Goal: Task Accomplishment & Management: Manage account settings

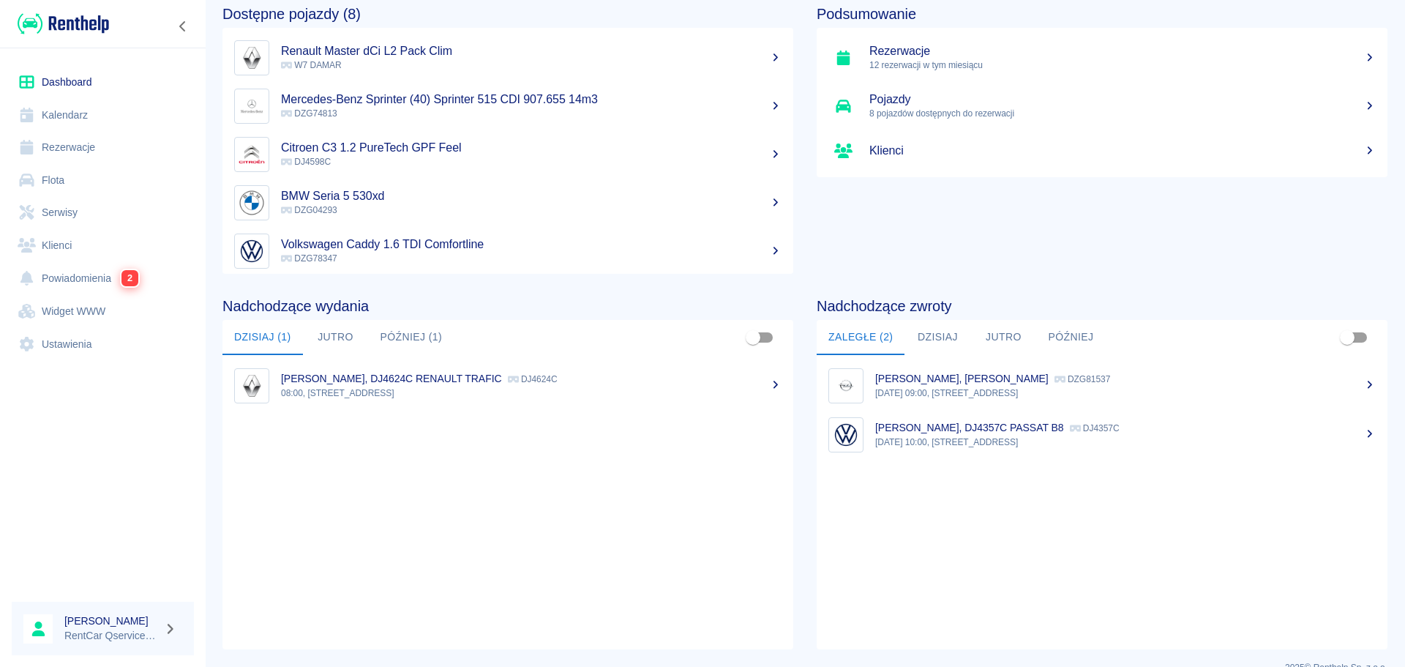
click at [465, 375] on p "[PERSON_NAME], DJ4624C RENAULT TRAFIC" at bounding box center [391, 378] width 221 height 12
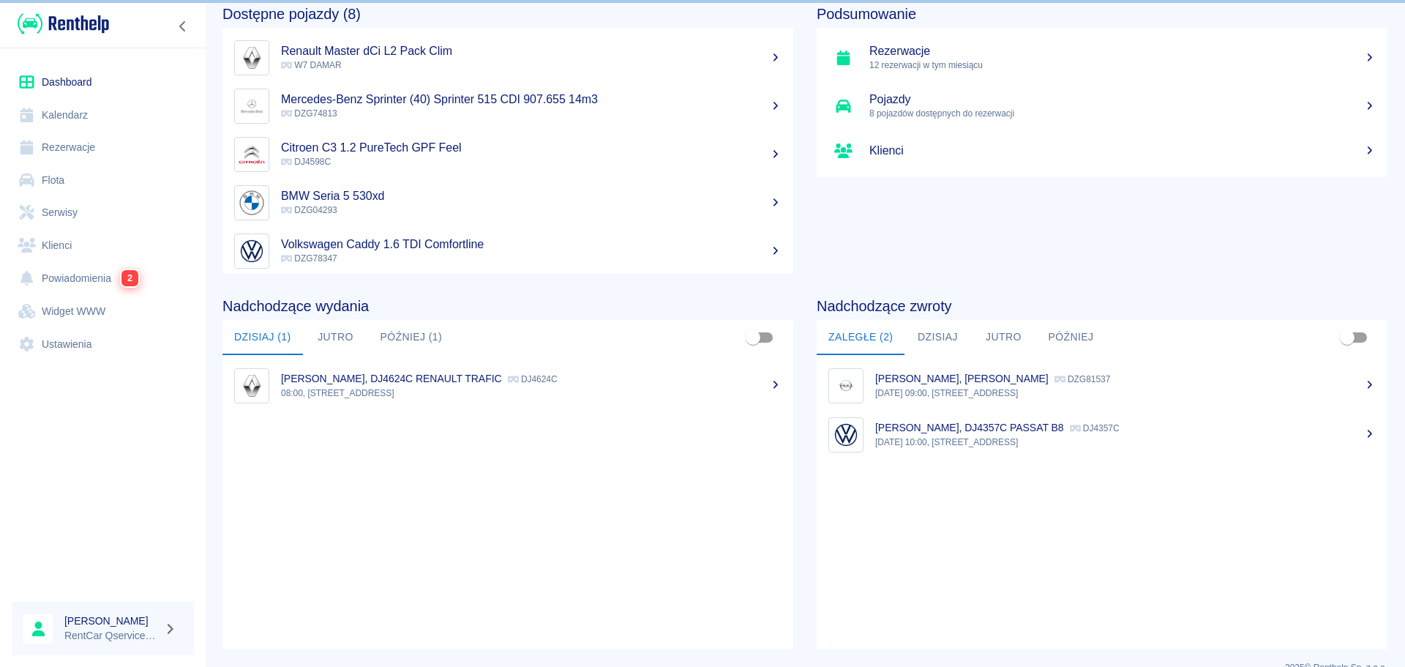
scroll to position [72, 0]
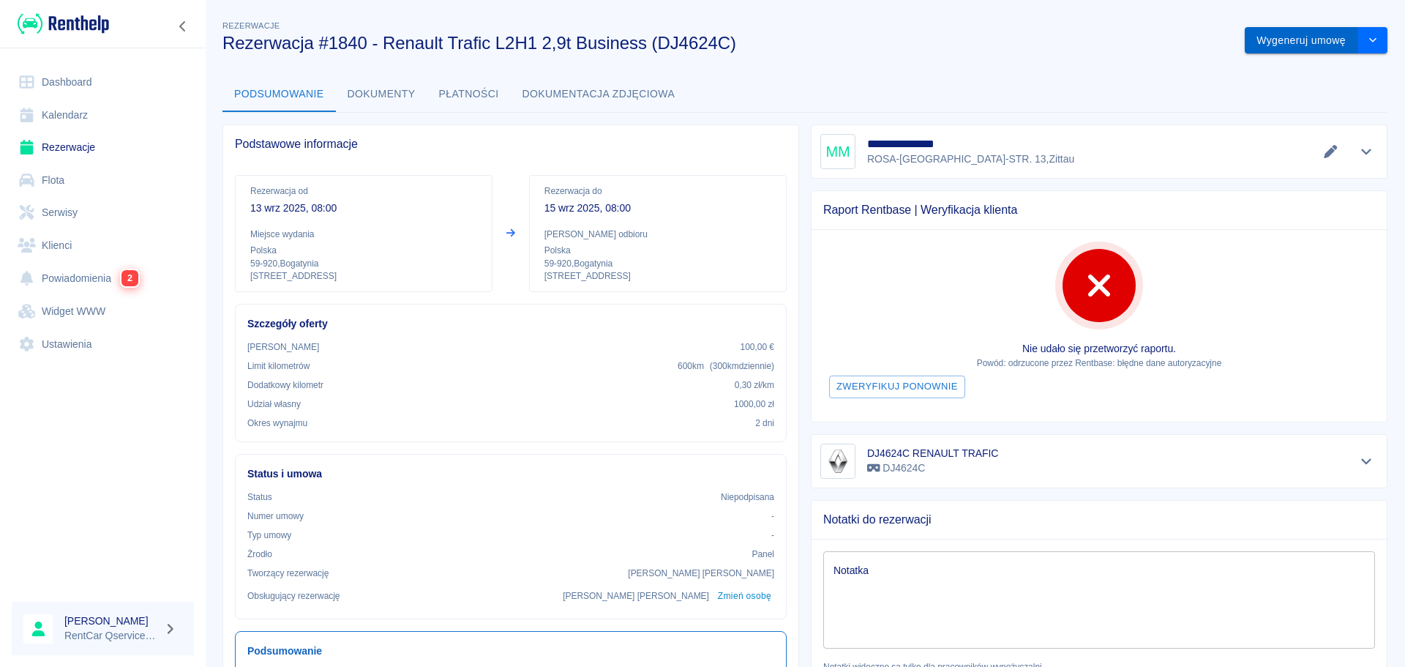
click at [1263, 40] on button "Wygeneruj umowę" at bounding box center [1301, 40] width 113 height 27
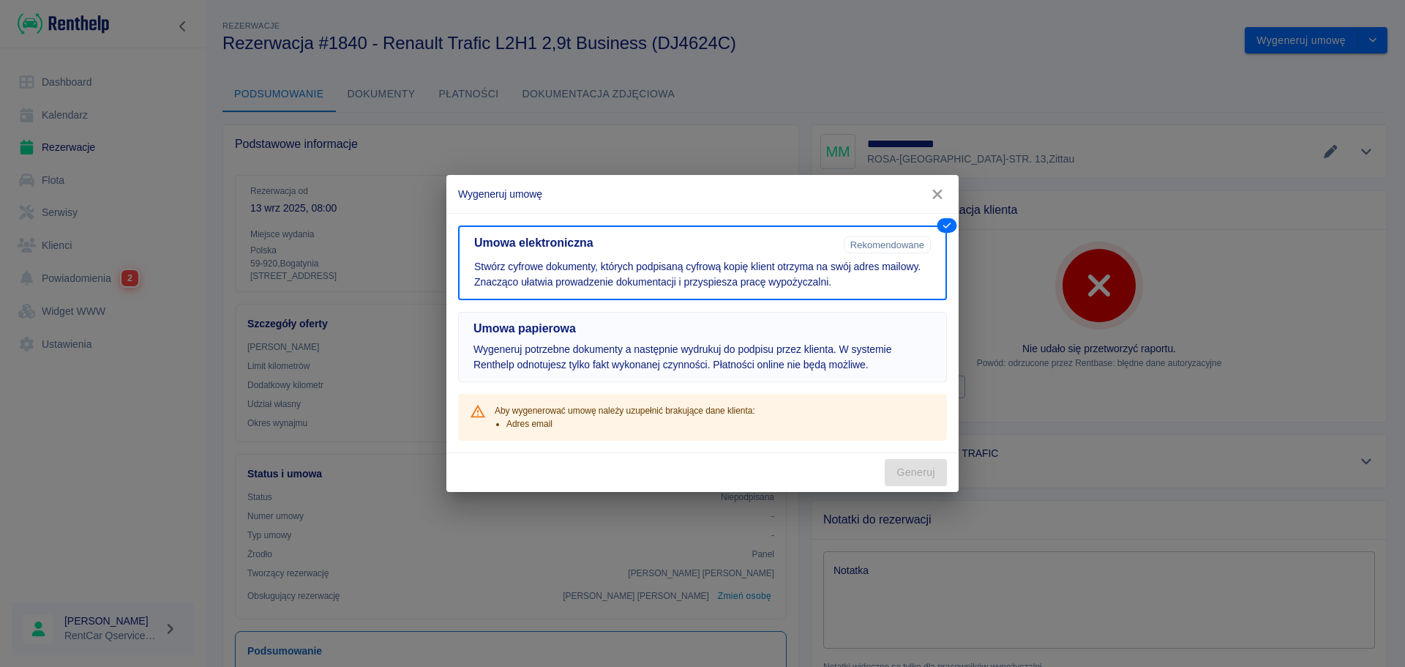
click at [772, 373] on button "Umowa papierowa Wygeneruj potrzebne dokumenty a następnie wydrukuj do podpisu p…" at bounding box center [702, 347] width 489 height 70
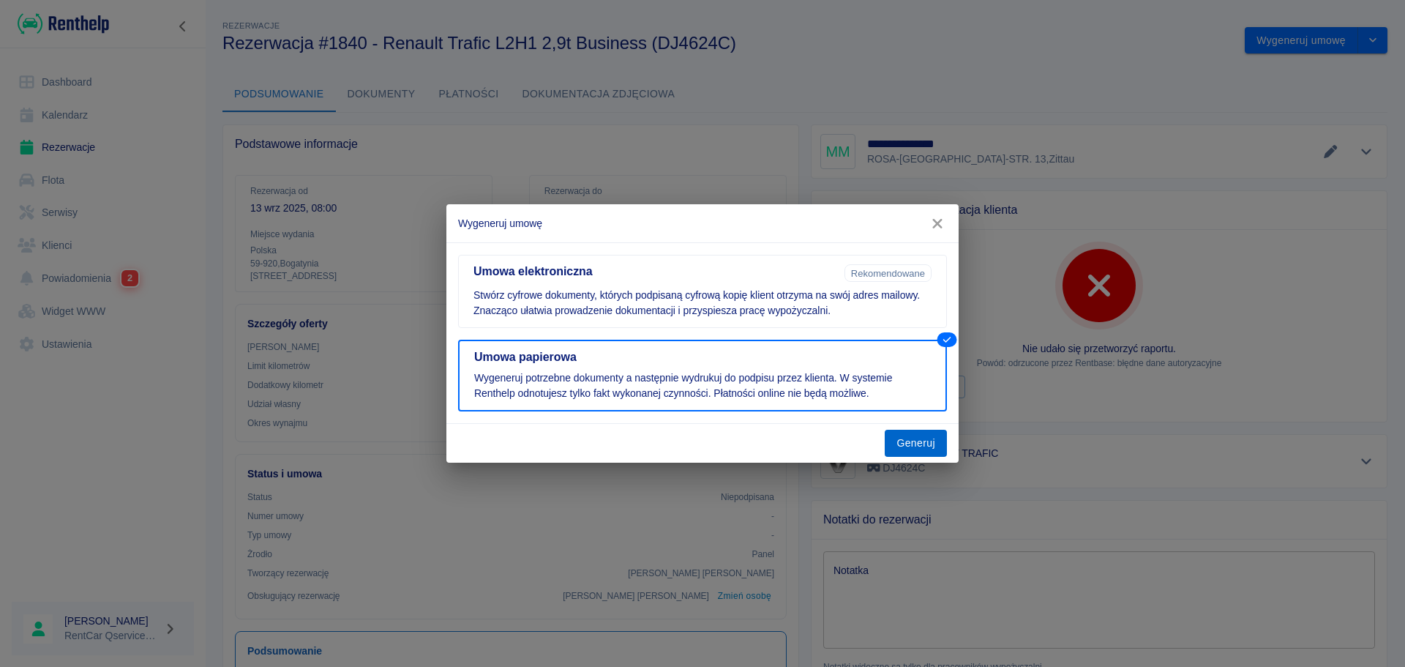
click at [914, 440] on button "Generuj" at bounding box center [916, 443] width 62 height 27
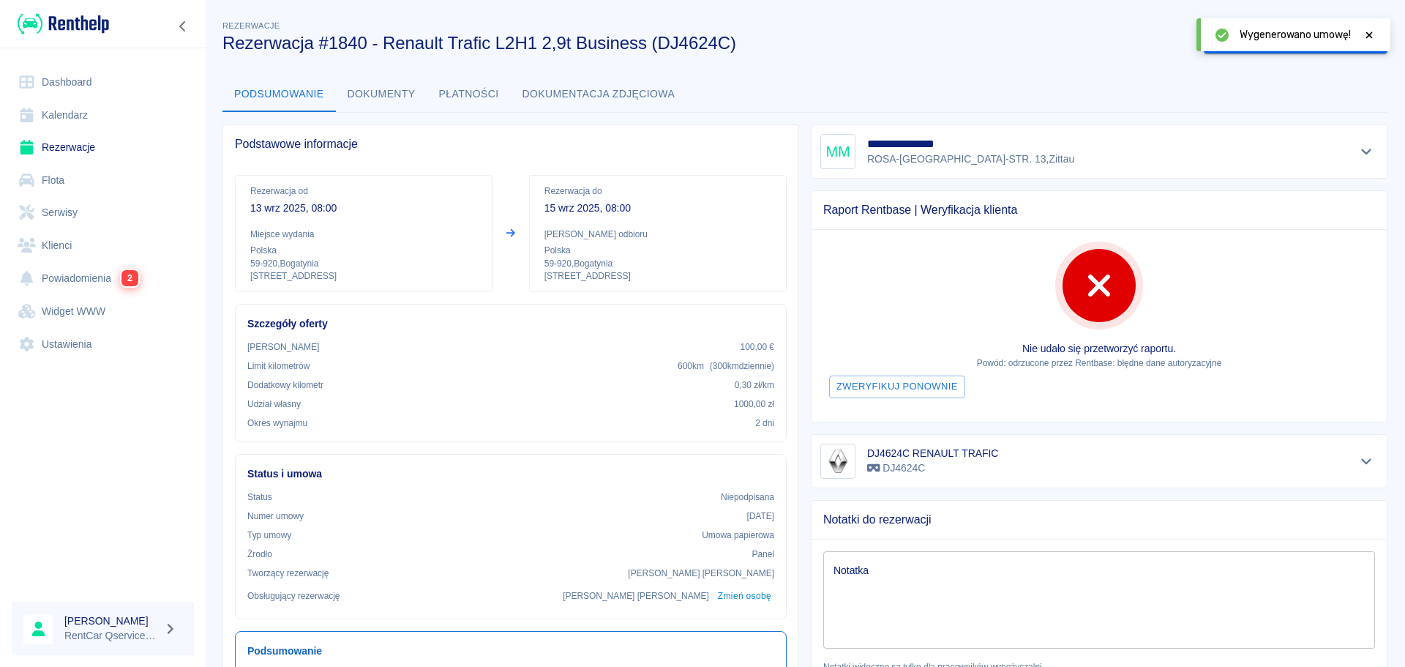
click at [361, 99] on button "Dokumenty" at bounding box center [381, 94] width 91 height 35
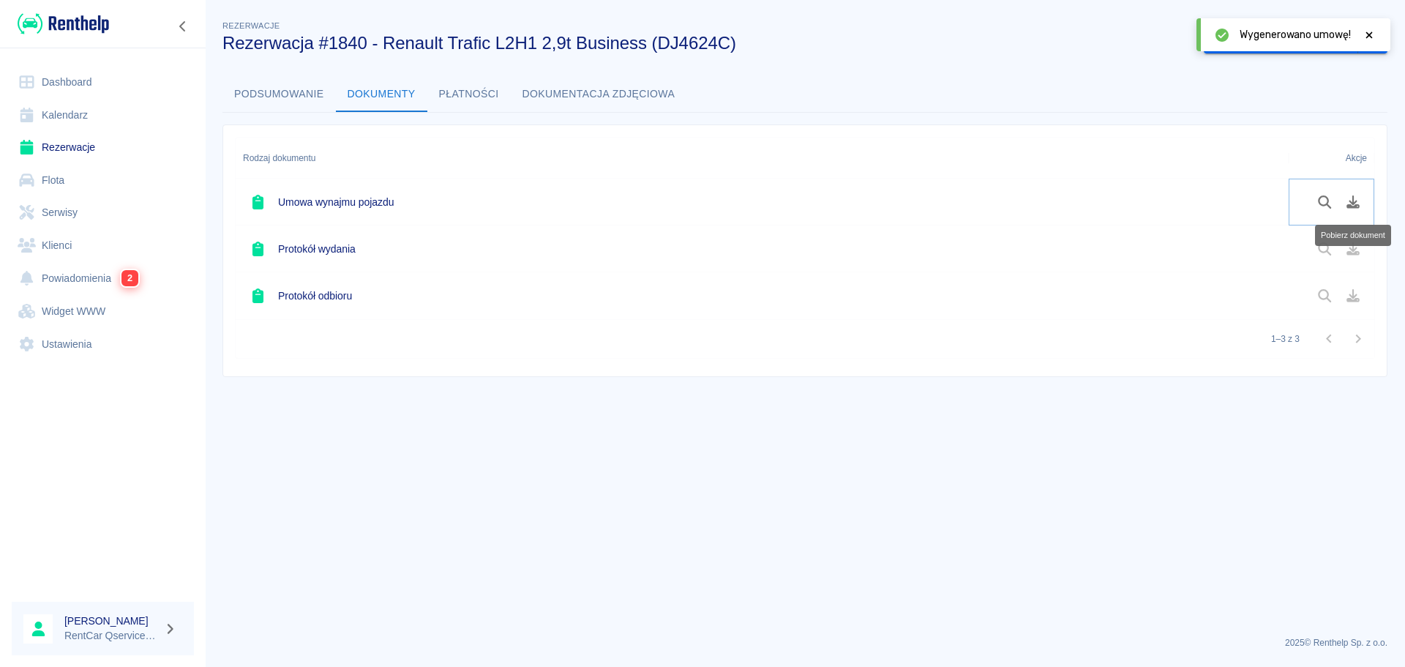
click at [1351, 203] on icon "Pobierz dokument" at bounding box center [1353, 201] width 17 height 13
click at [1293, 47] on button "Oznacz: umowa podpisana" at bounding box center [1281, 40] width 154 height 27
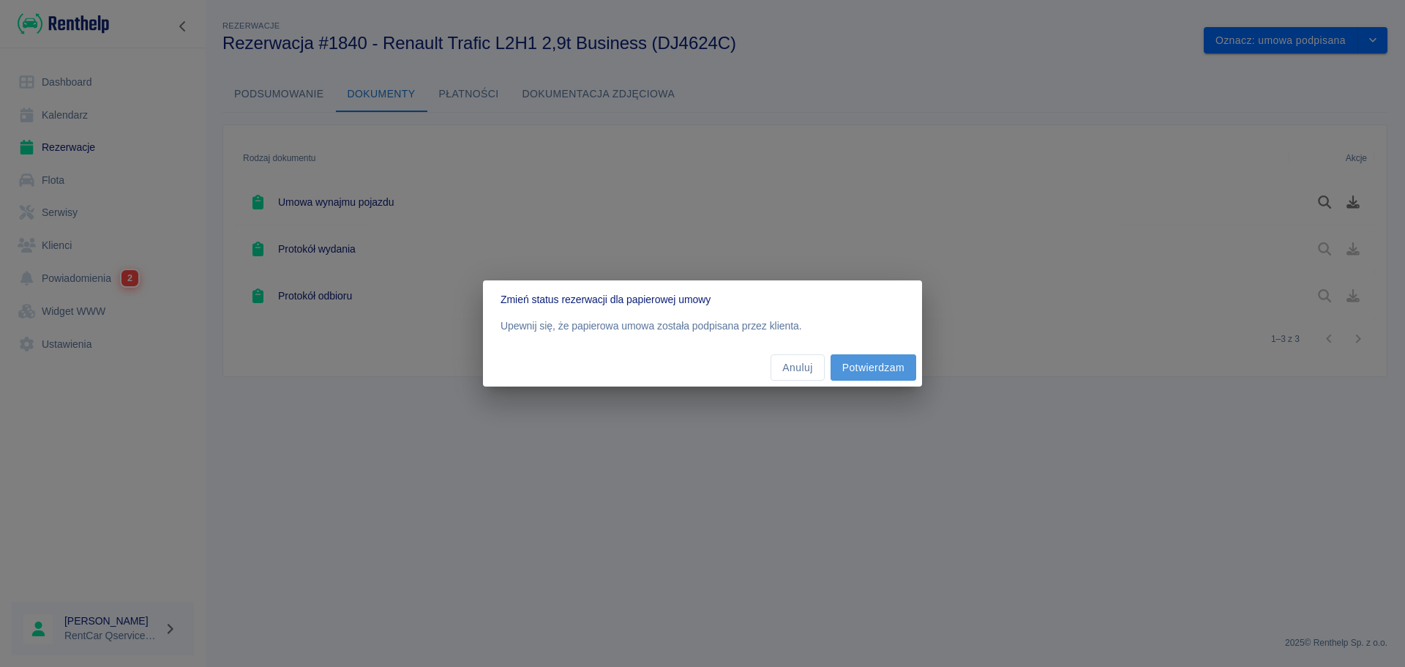
click at [889, 371] on button "Potwierdzam" at bounding box center [874, 367] width 86 height 27
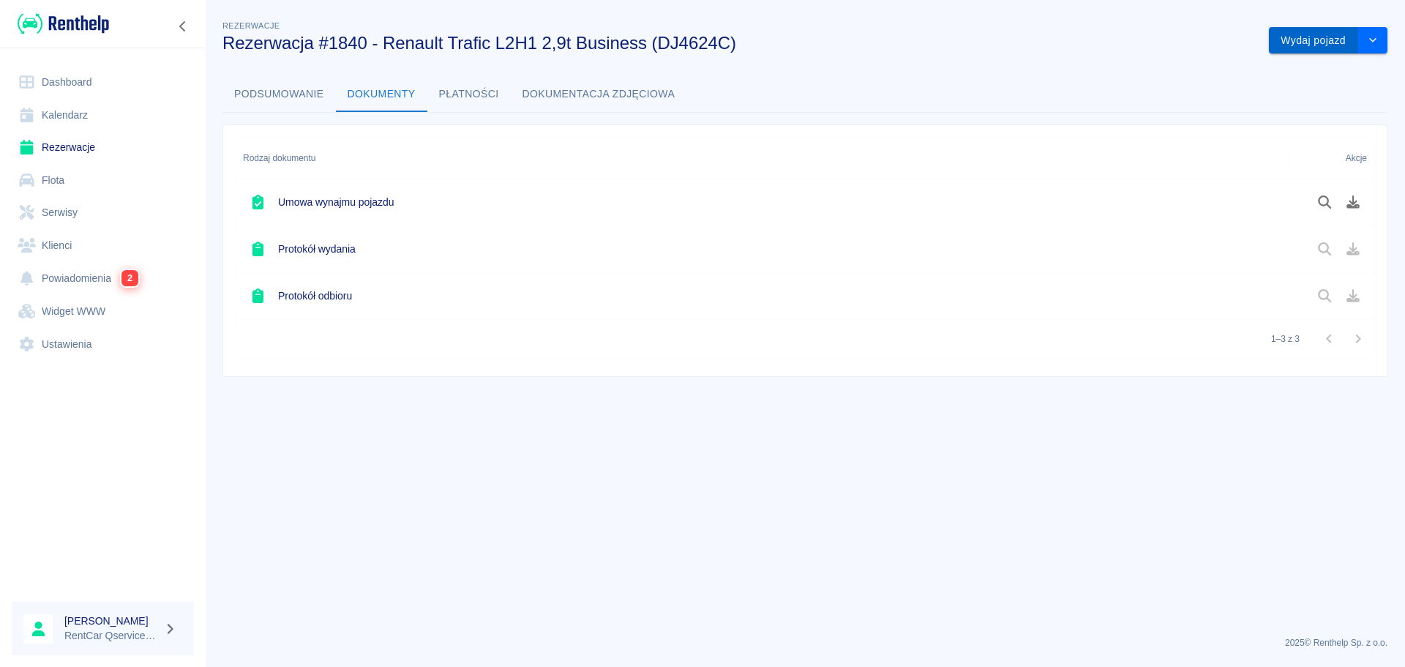
click at [1319, 29] on button "Wydaj pojazd" at bounding box center [1313, 40] width 89 height 27
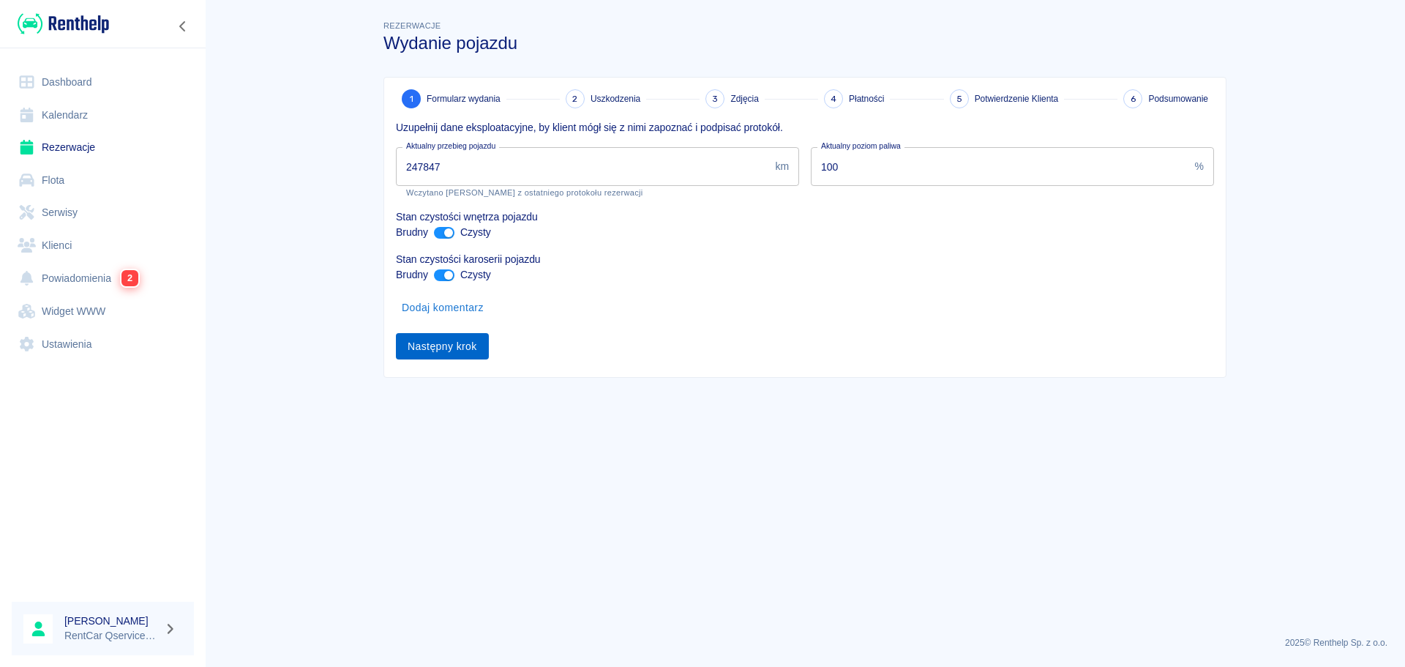
click at [454, 342] on button "Następny krok" at bounding box center [442, 346] width 93 height 27
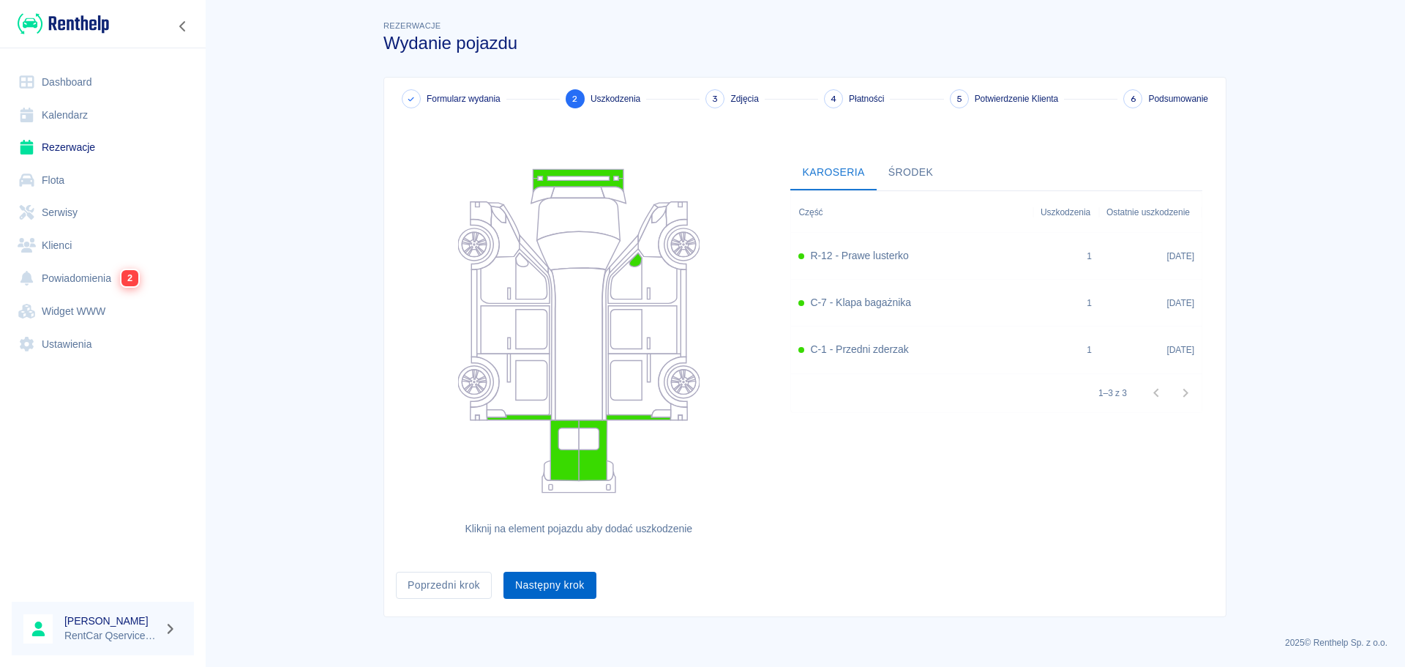
click at [564, 594] on button "Następny krok" at bounding box center [549, 585] width 93 height 27
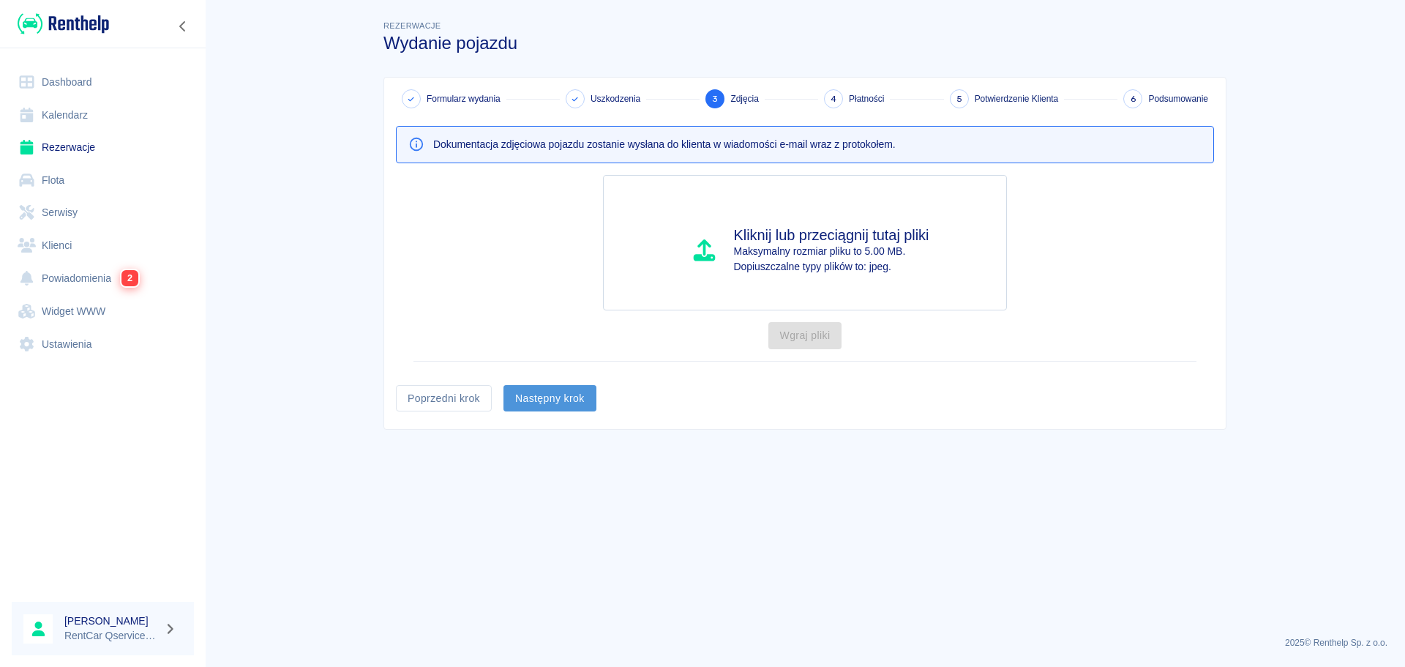
click at [546, 397] on button "Następny krok" at bounding box center [549, 398] width 93 height 27
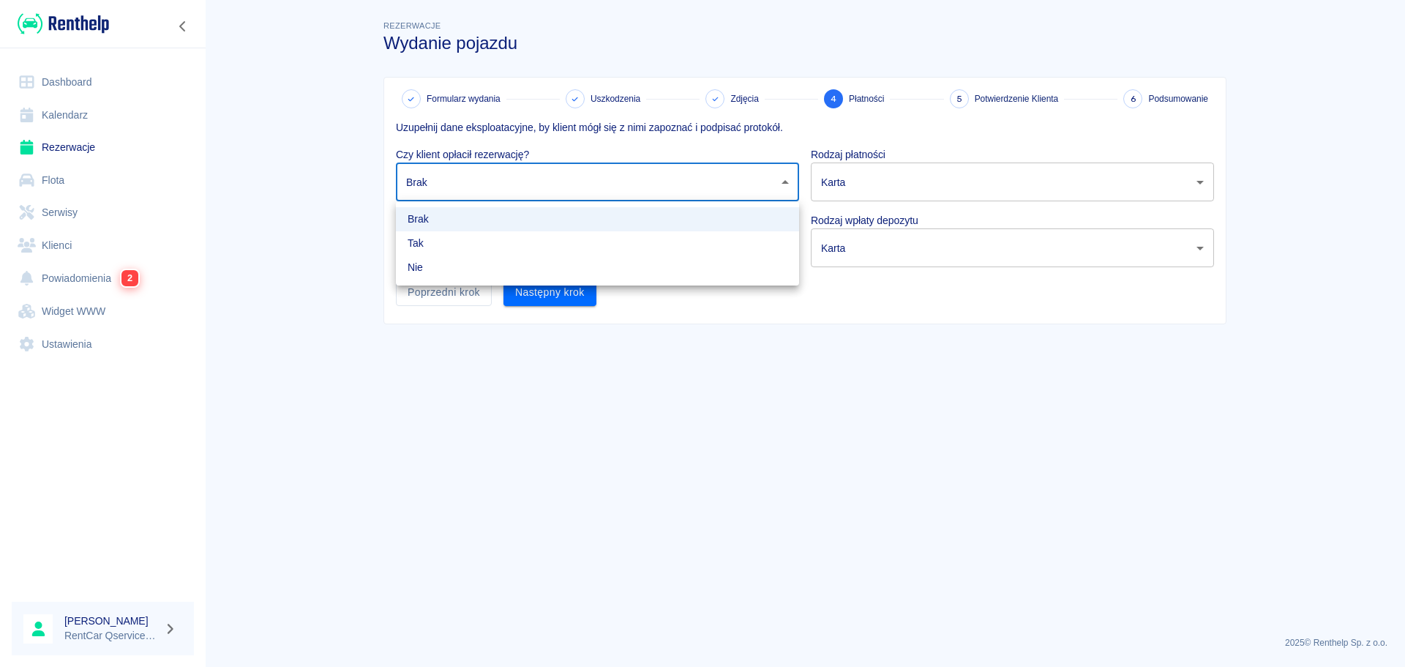
click at [464, 176] on body "Używamy plików Cookies, by zapewnić Ci najlepsze możliwe doświadczenie. Aby dow…" at bounding box center [702, 333] width 1405 height 667
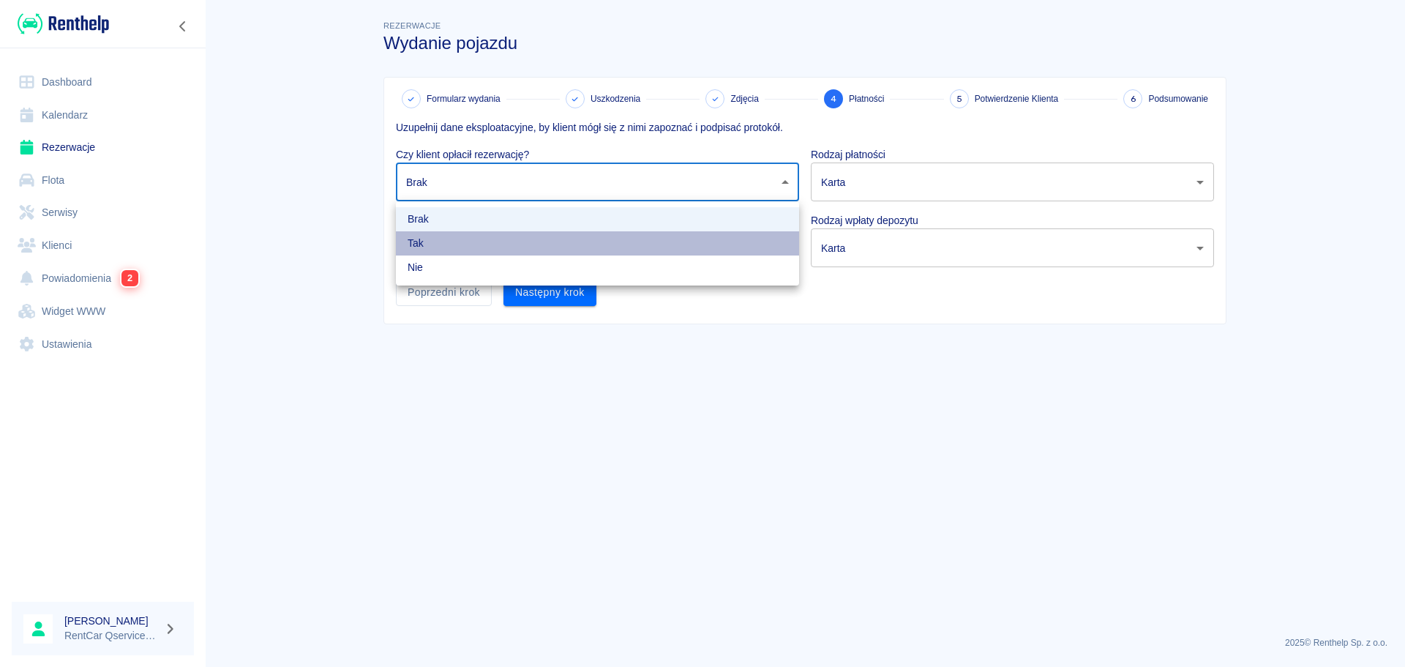
click at [476, 246] on li "Tak" at bounding box center [597, 243] width 403 height 24
type input "true"
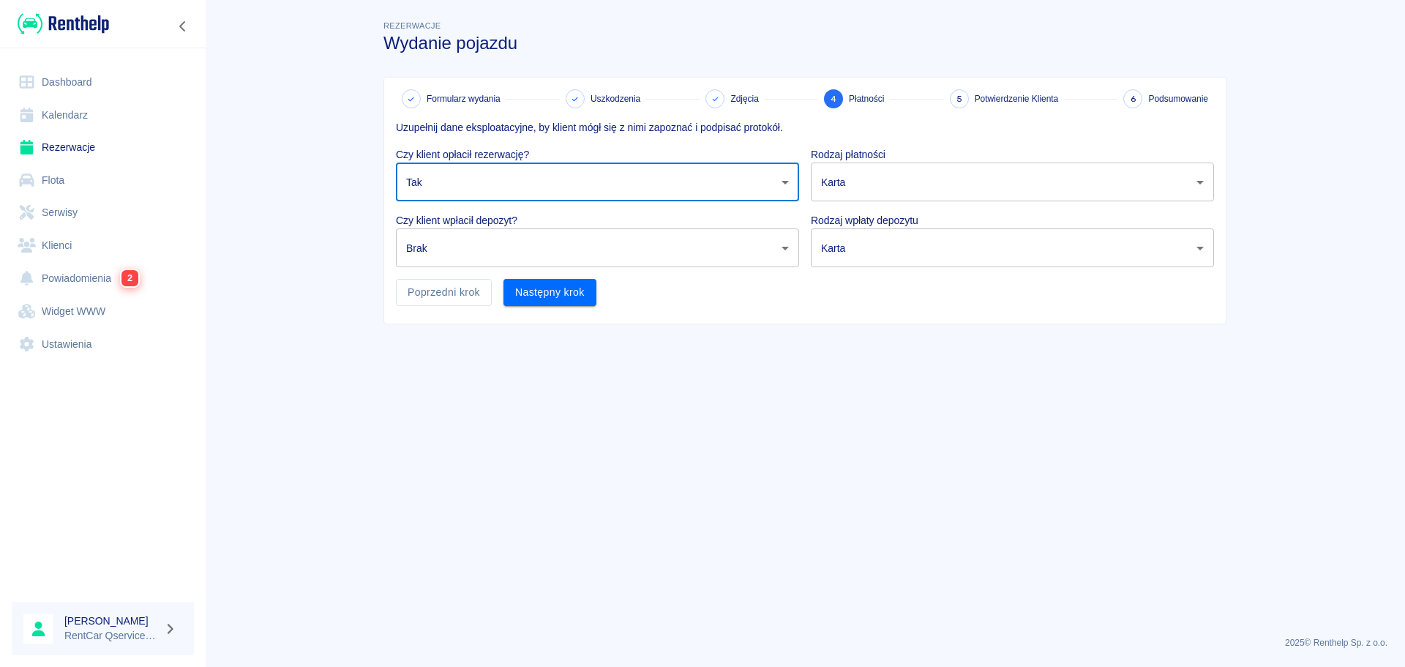
click at [476, 265] on body "Używamy plików Cookies, by zapewnić Ci najlepsze możliwe doświadczenie. Aby dow…" at bounding box center [702, 333] width 1405 height 667
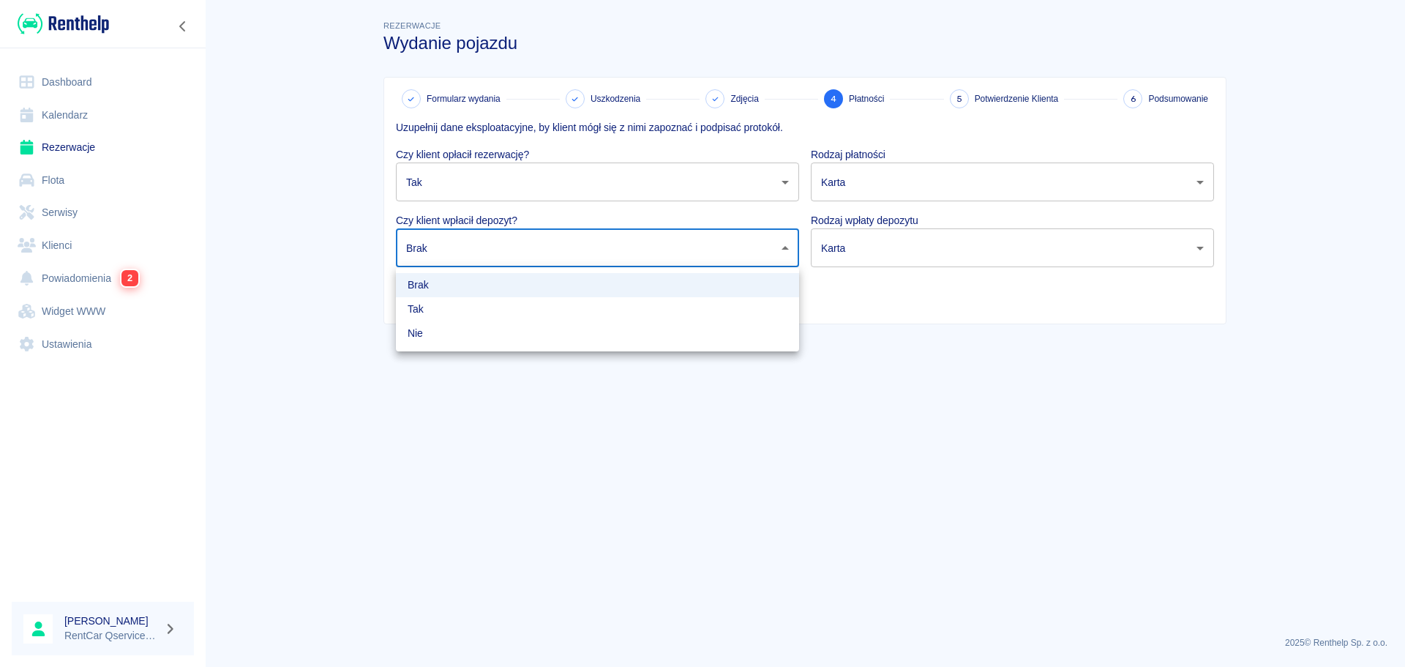
click at [467, 309] on li "Tak" at bounding box center [597, 309] width 403 height 24
type input "true"
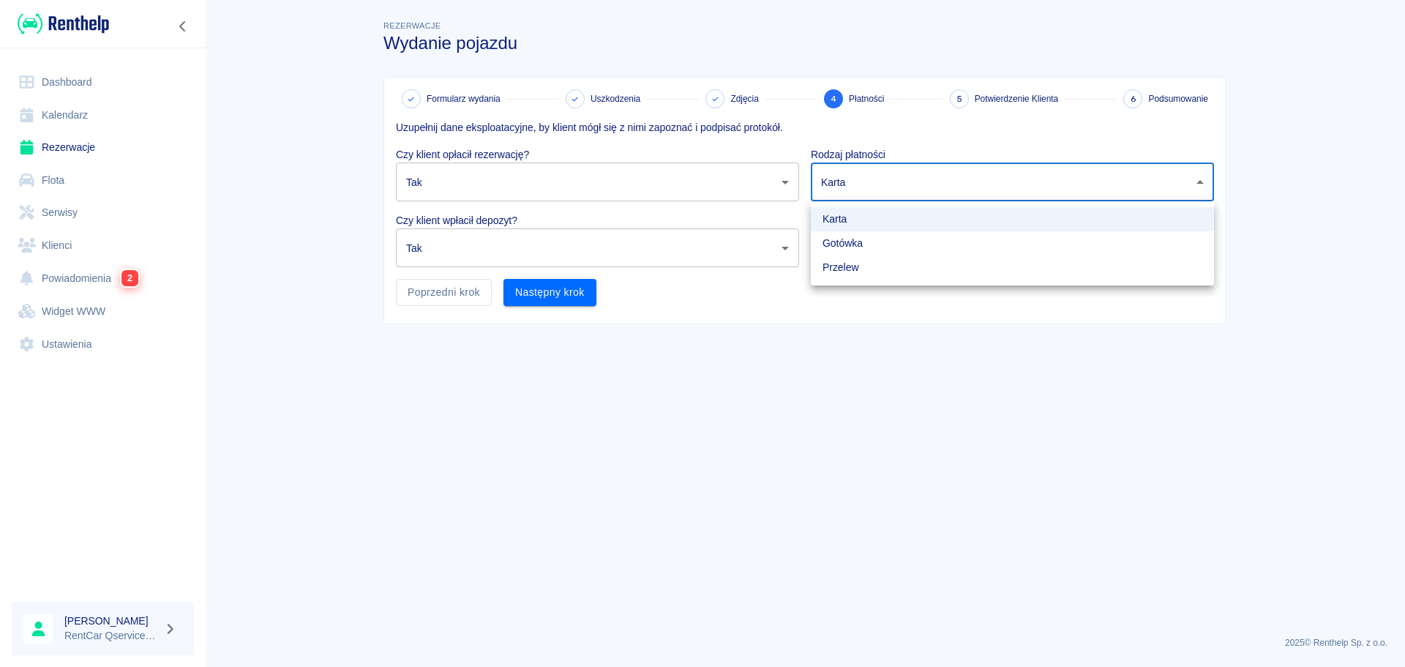
click at [984, 193] on body "Używamy plików Cookies, by zapewnić Ci najlepsze możliwe doświadczenie. Aby dow…" at bounding box center [702, 333] width 1405 height 667
click at [945, 243] on li "Gotówka" at bounding box center [1012, 243] width 403 height 24
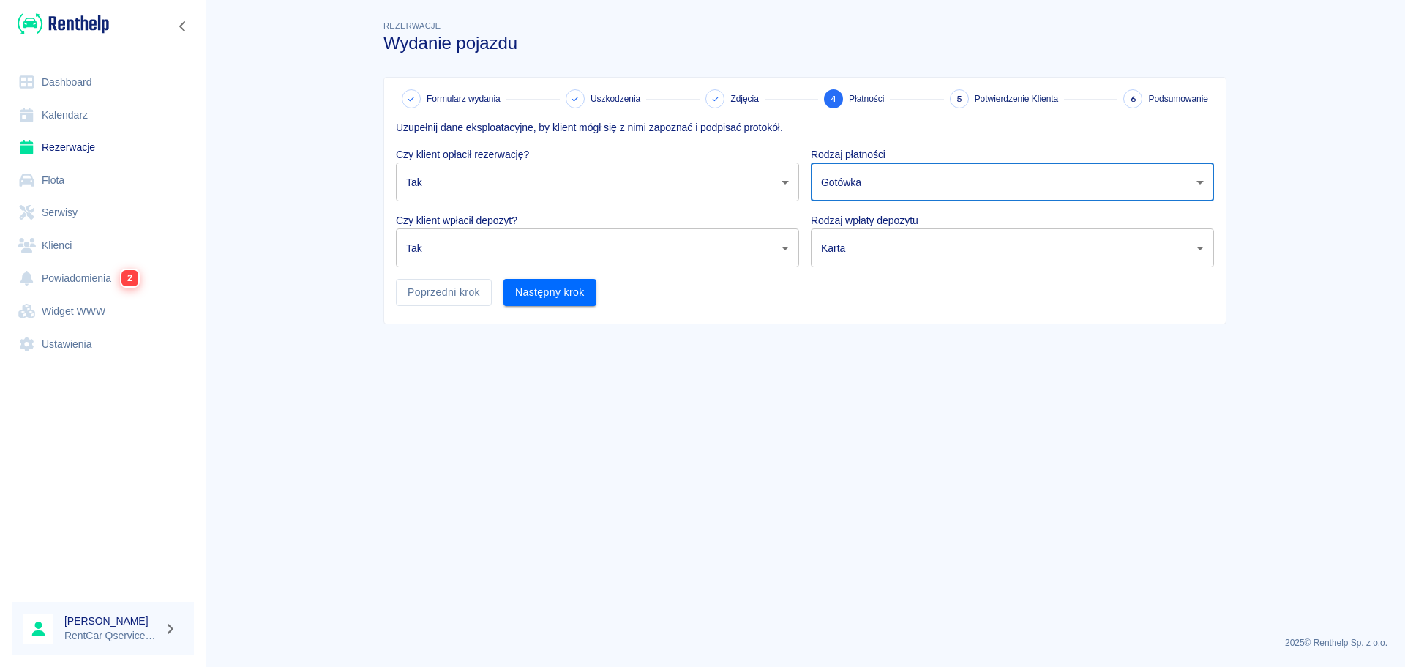
type input "cash"
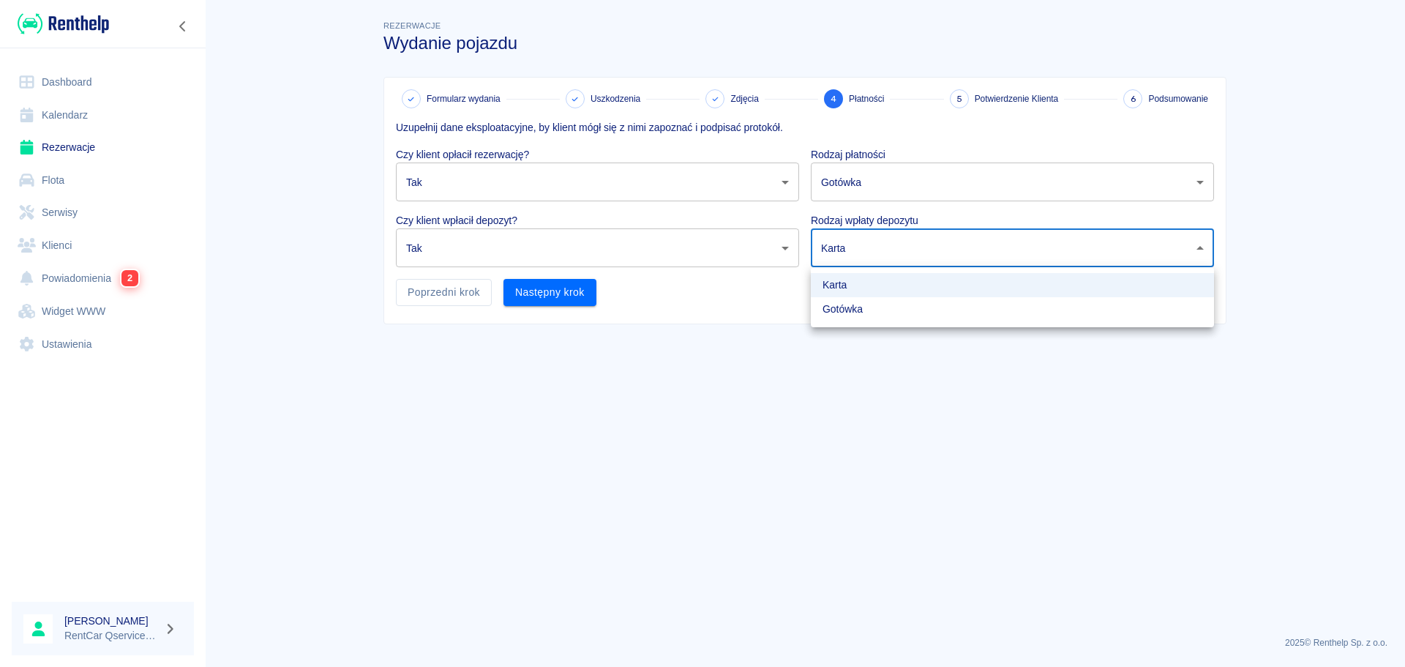
click at [896, 255] on body "Używamy plików Cookies, by zapewnić Ci najlepsze możliwe doświadczenie. Aby dow…" at bounding box center [702, 333] width 1405 height 667
click at [874, 303] on li "Gotówka" at bounding box center [1012, 309] width 403 height 24
type input "cash"
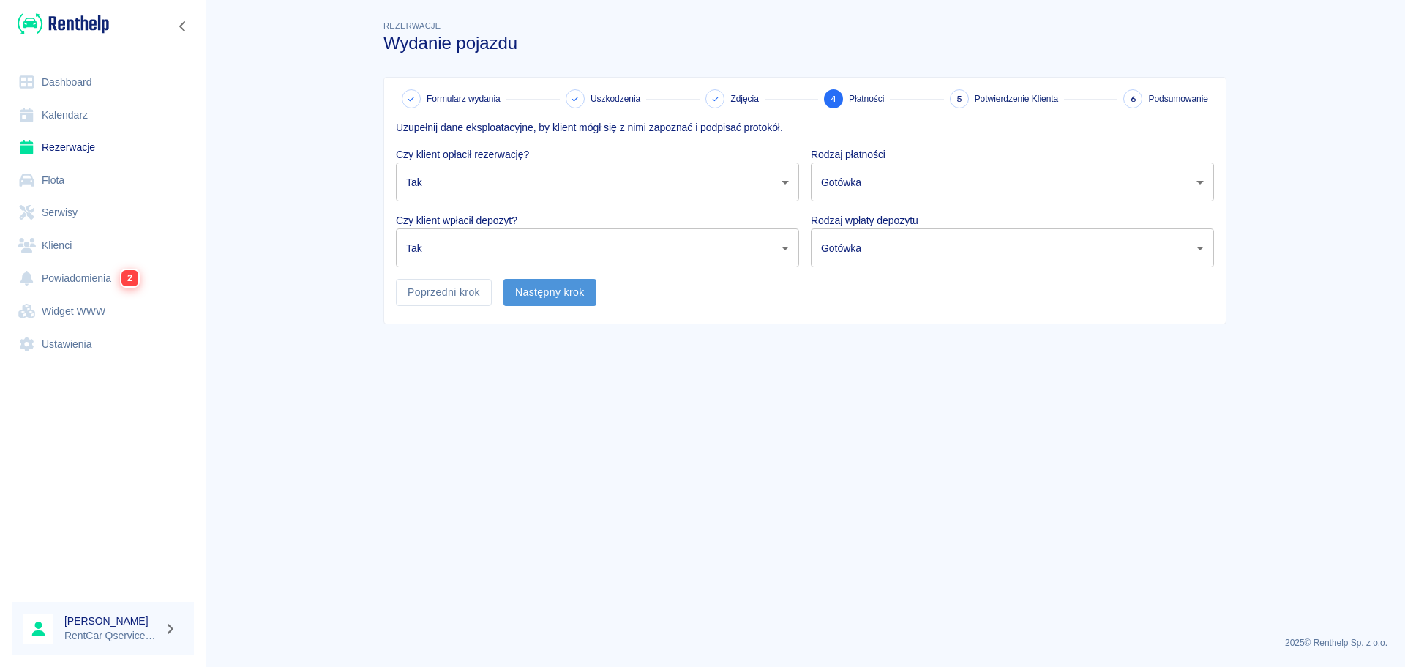
click at [572, 292] on button "Następny krok" at bounding box center [549, 292] width 93 height 27
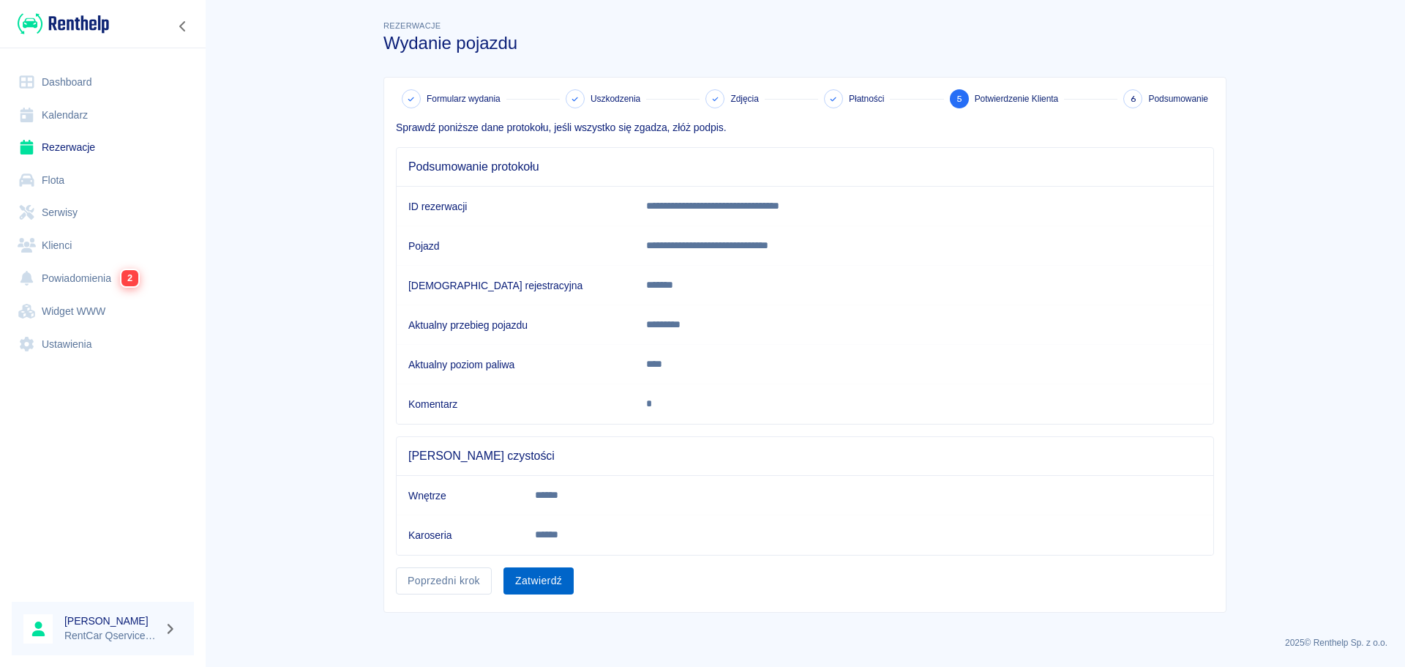
click at [542, 573] on button "Zatwierdź" at bounding box center [538, 580] width 70 height 27
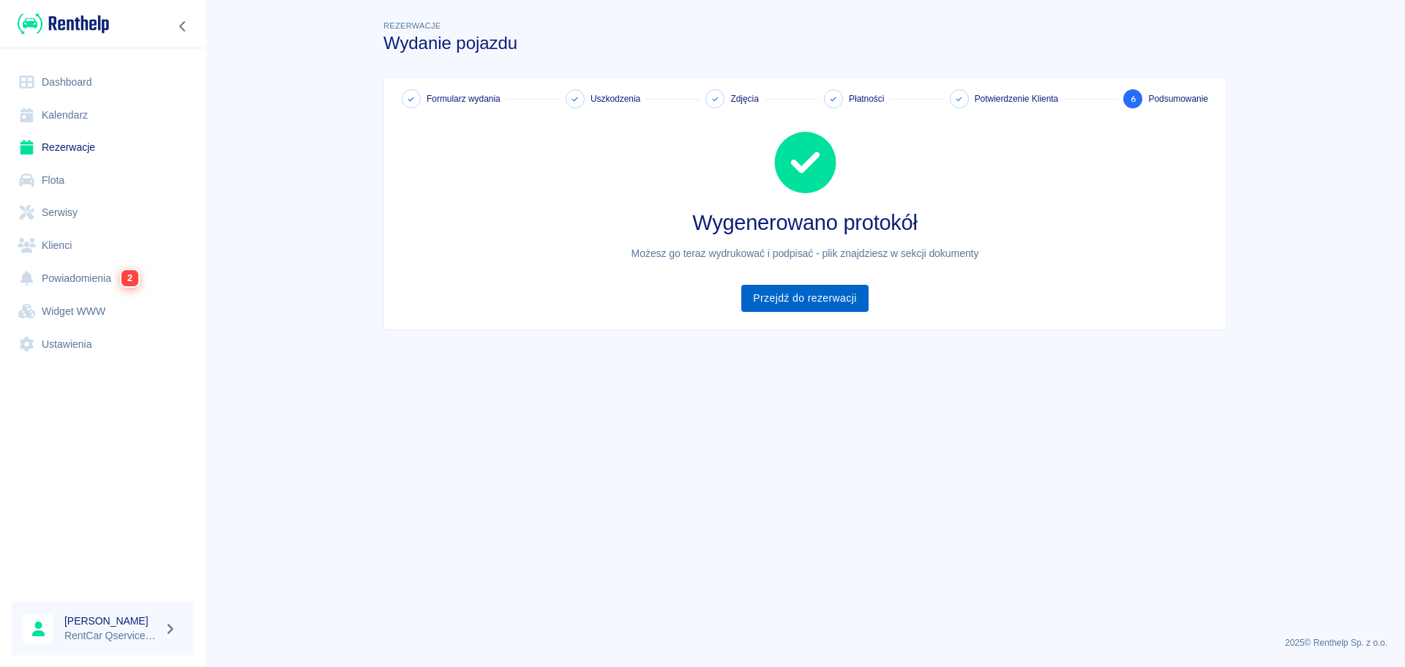
click at [826, 308] on link "Przejdź do rezerwacji" at bounding box center [804, 298] width 127 height 27
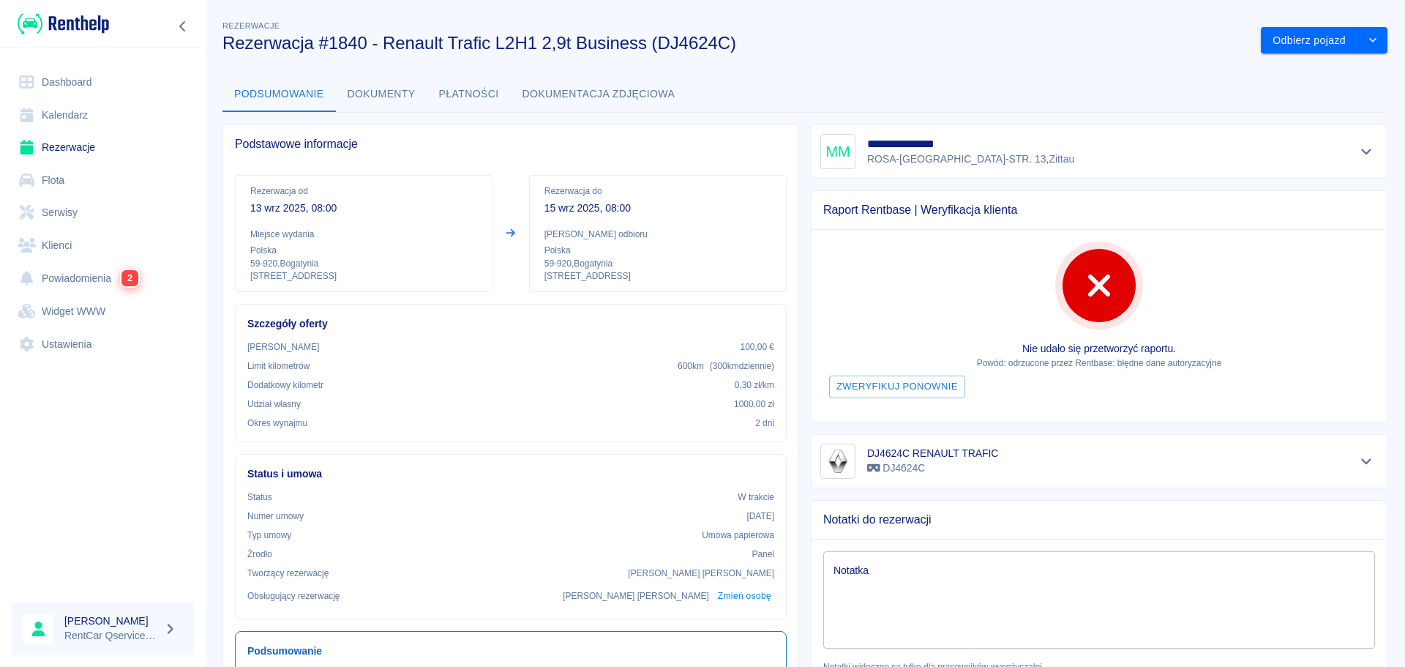
click at [378, 90] on button "Dokumenty" at bounding box center [381, 94] width 91 height 35
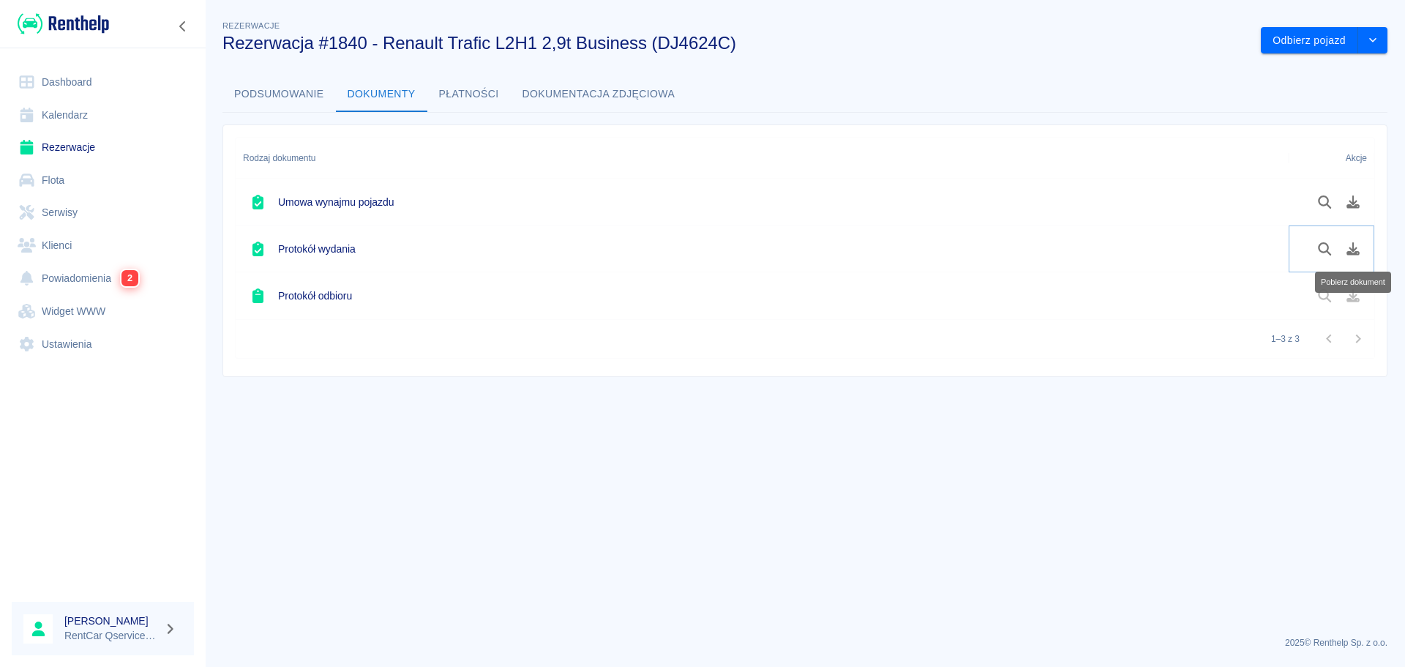
click at [1354, 250] on icon "Pobierz dokument" at bounding box center [1353, 248] width 13 height 13
